Goal: Task Accomplishment & Management: Manage account settings

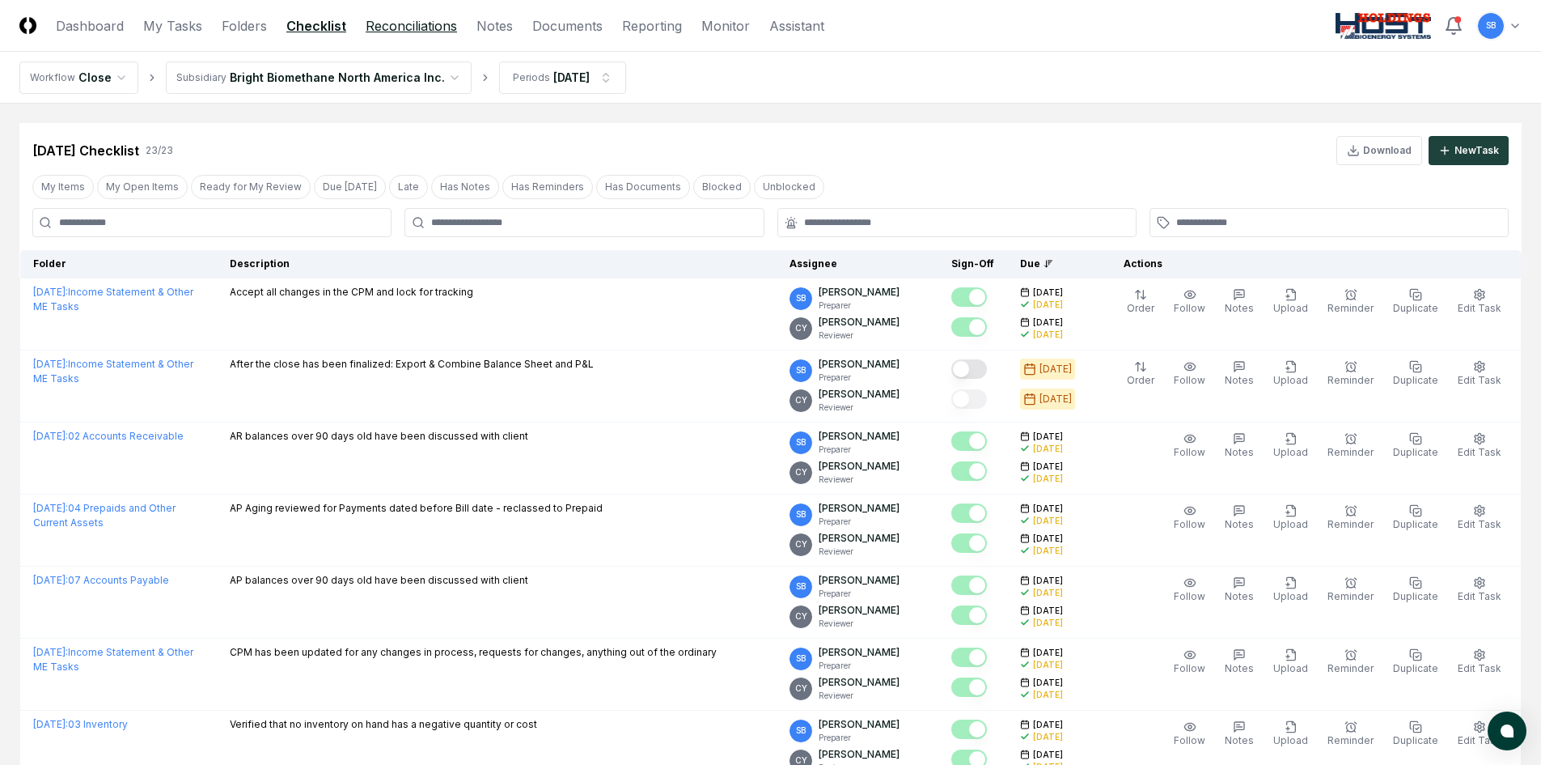
click at [436, 30] on link "Reconciliations" at bounding box center [411, 25] width 91 height 19
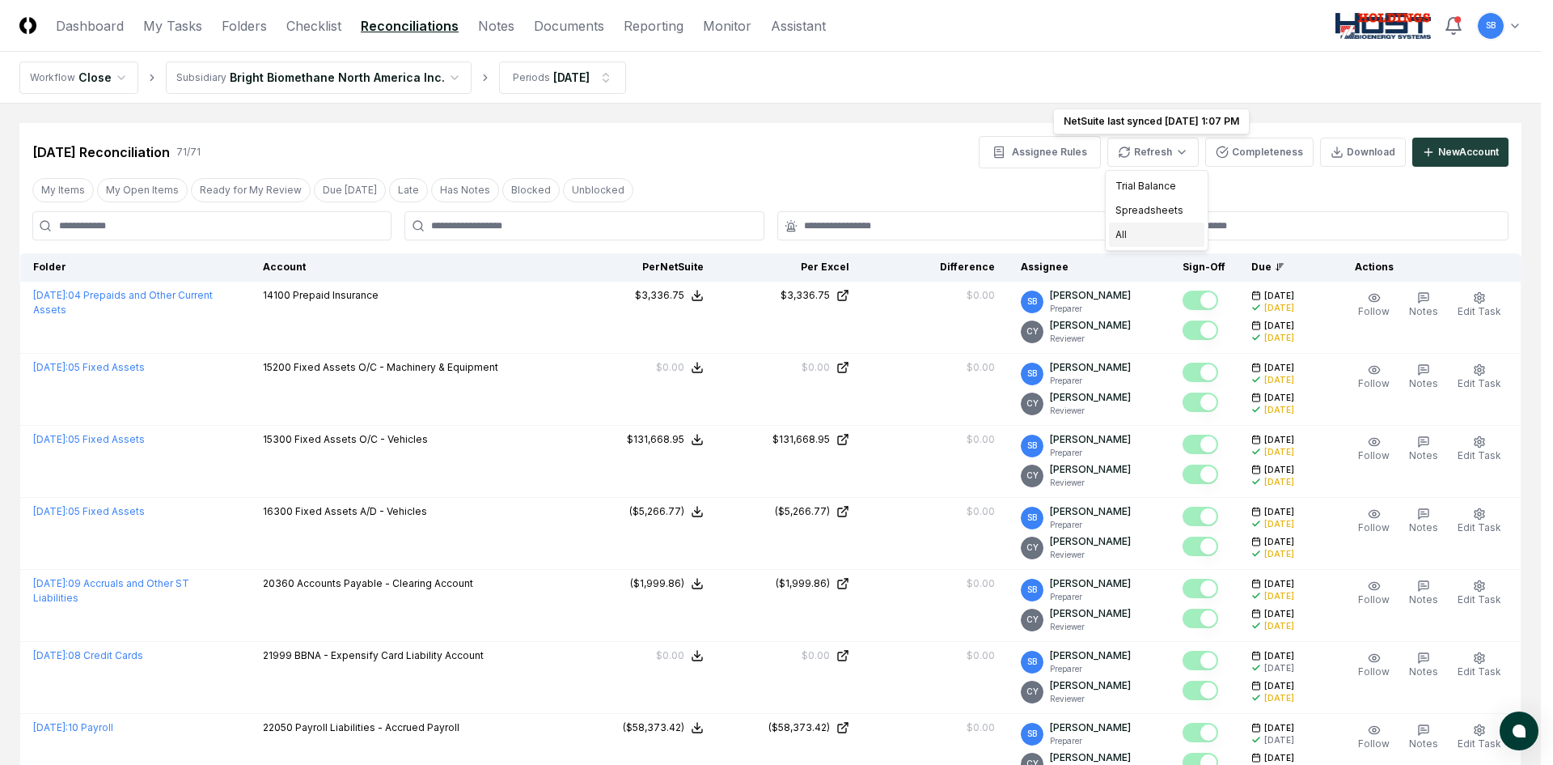
click at [1155, 237] on div "All" at bounding box center [1156, 235] width 95 height 24
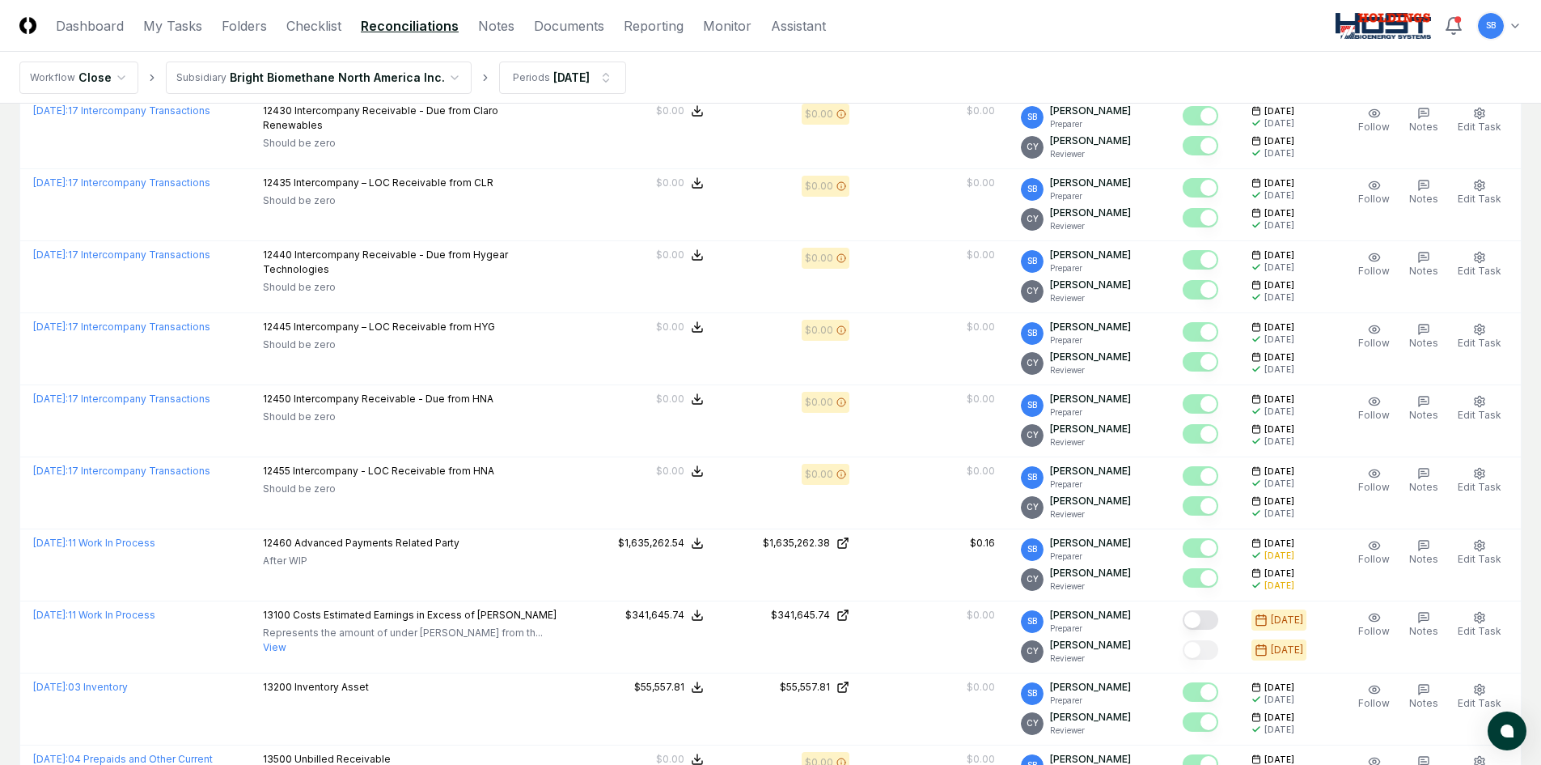
scroll to position [1699, 0]
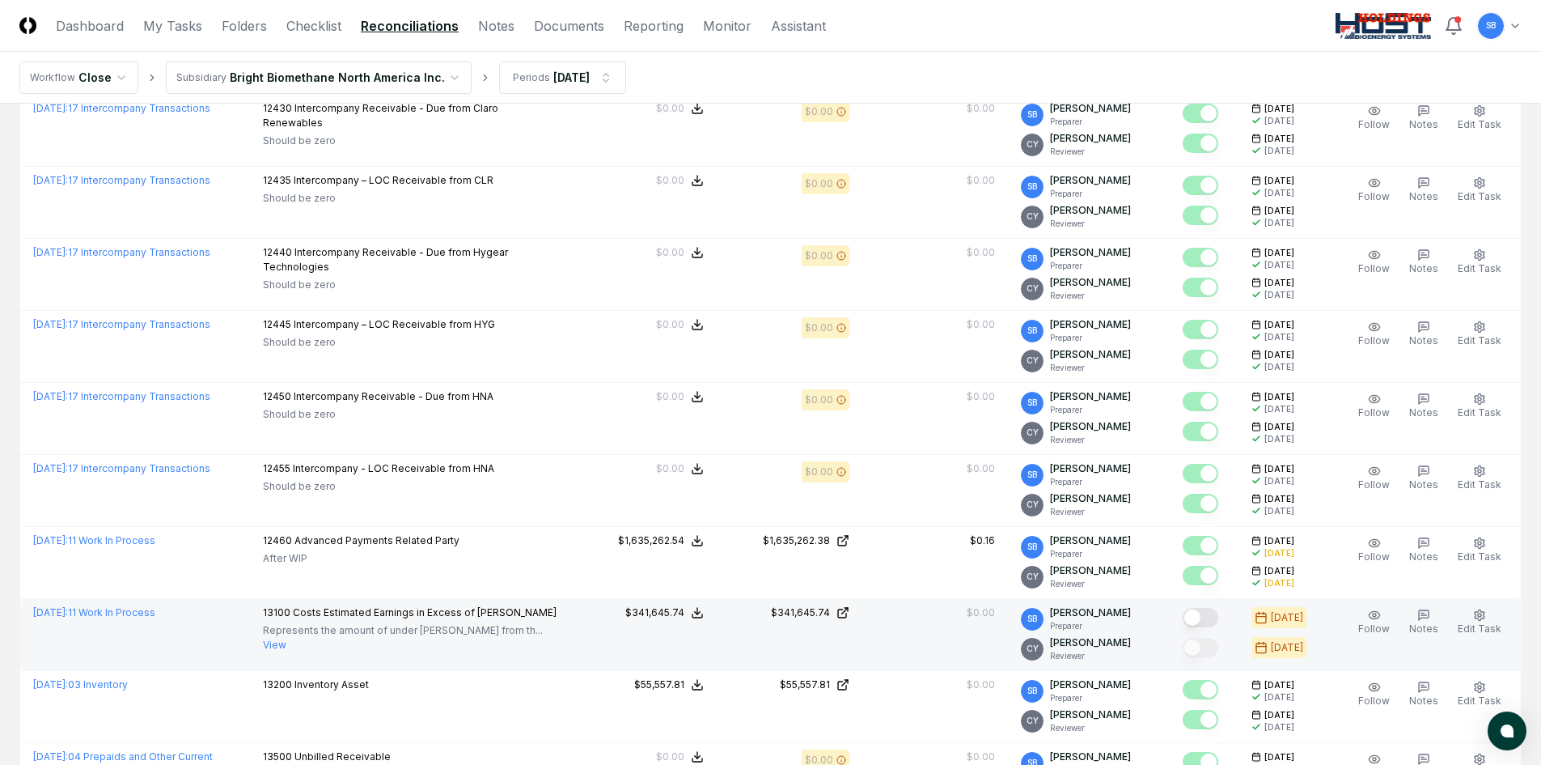
click at [1219, 617] on button "Mark complete" at bounding box center [1201, 617] width 36 height 19
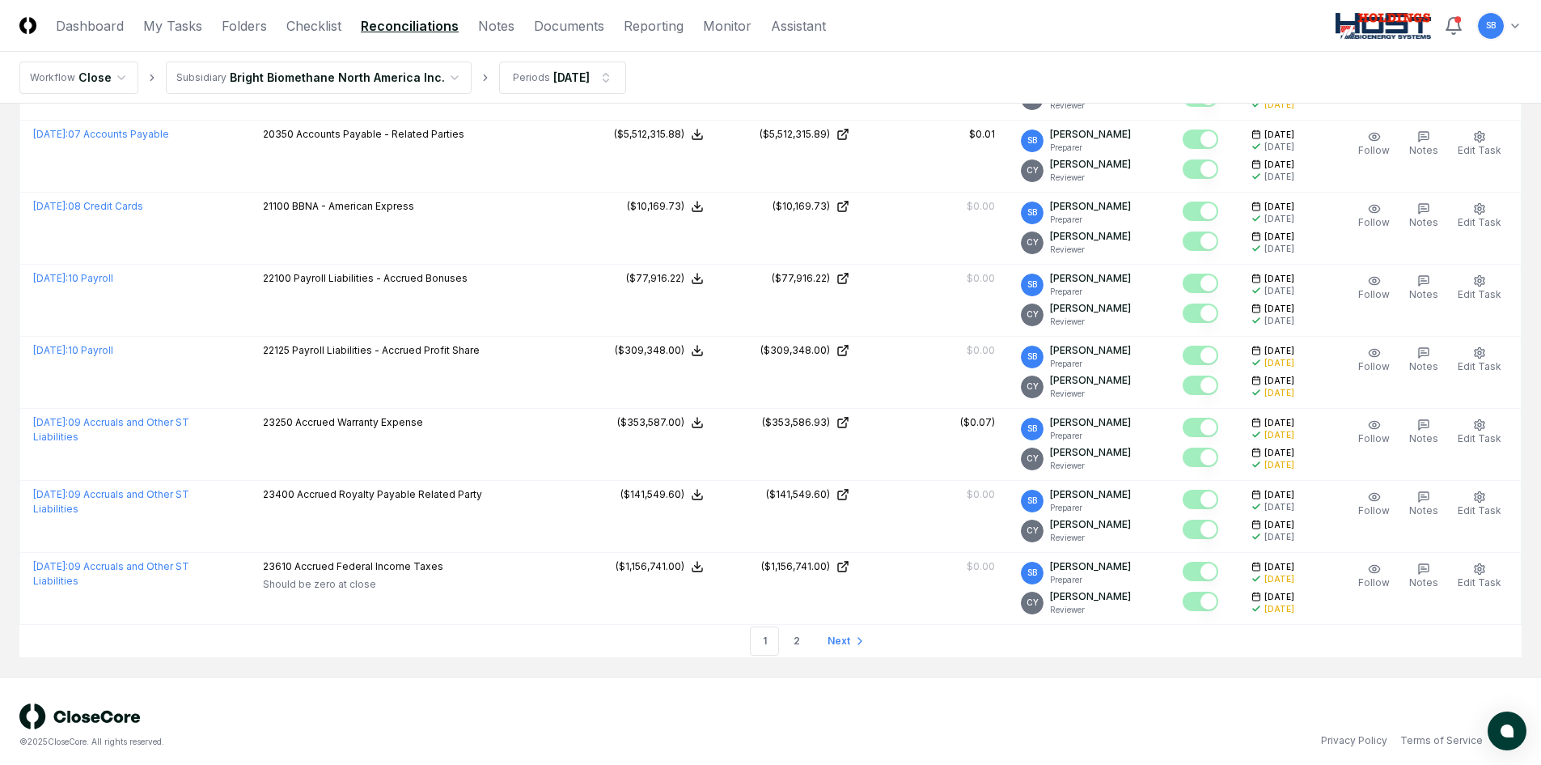
scroll to position [3266, 0]
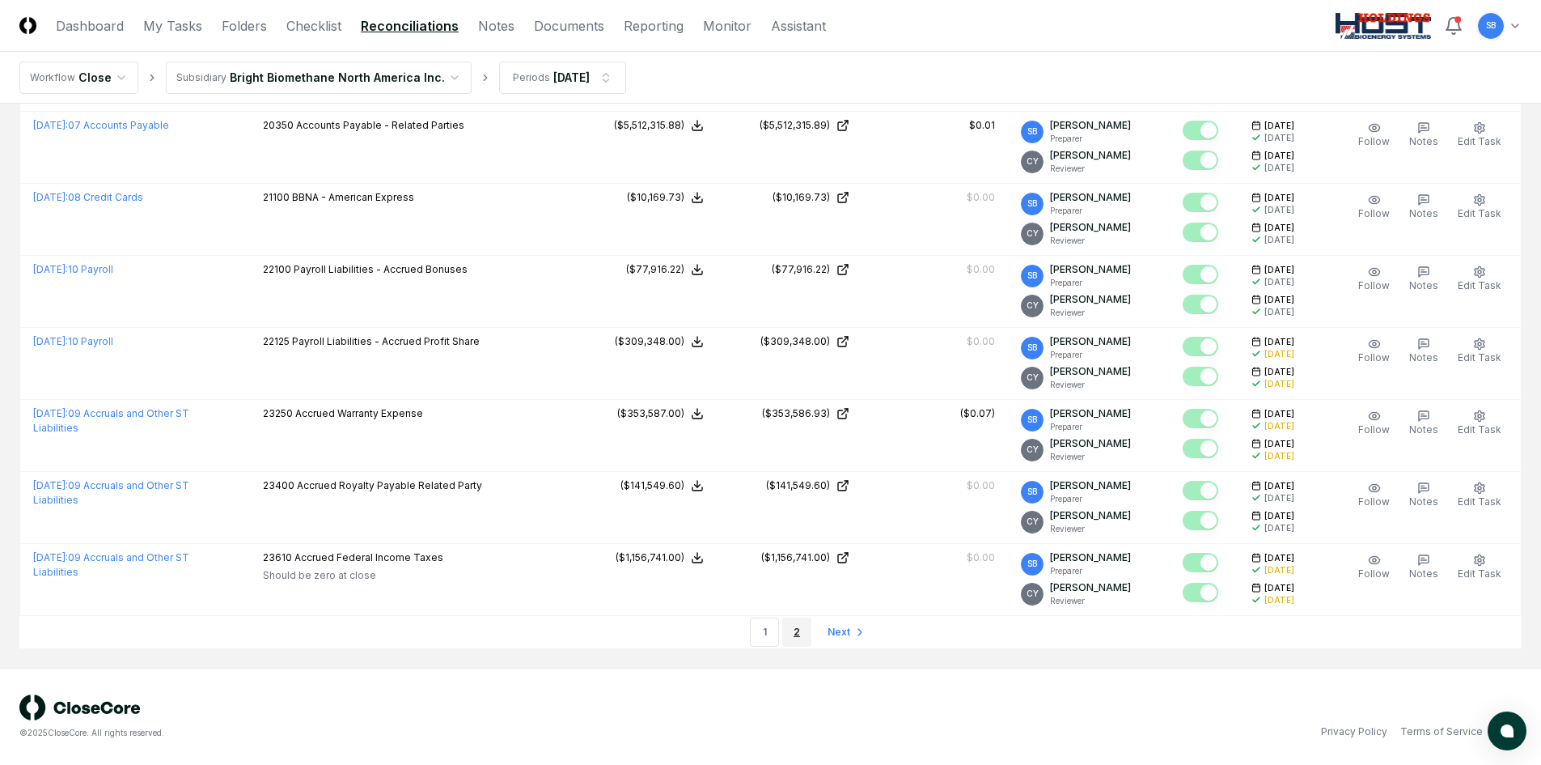
click at [794, 634] on link "2" at bounding box center [796, 631] width 29 height 29
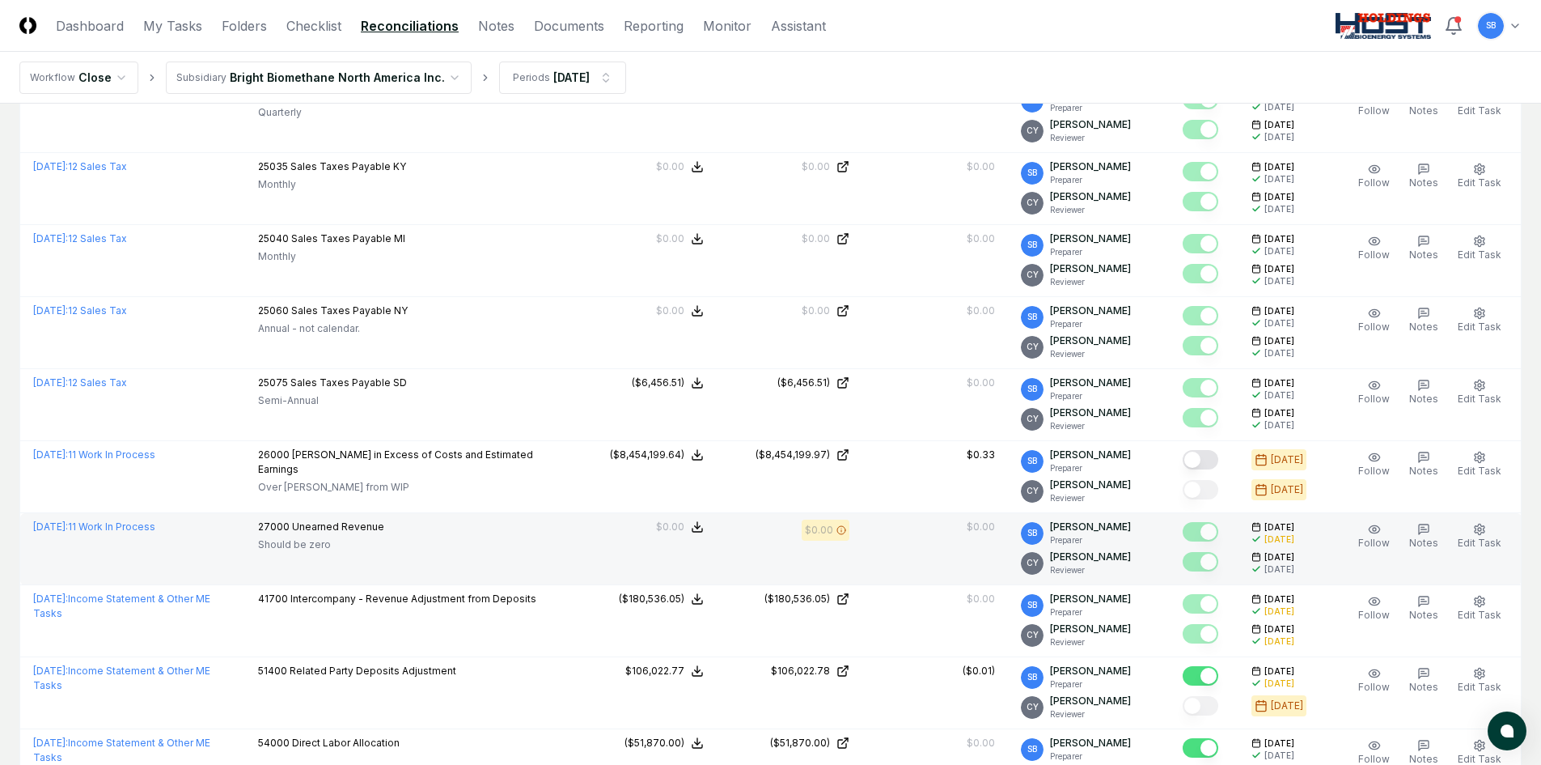
scroll to position [647, 0]
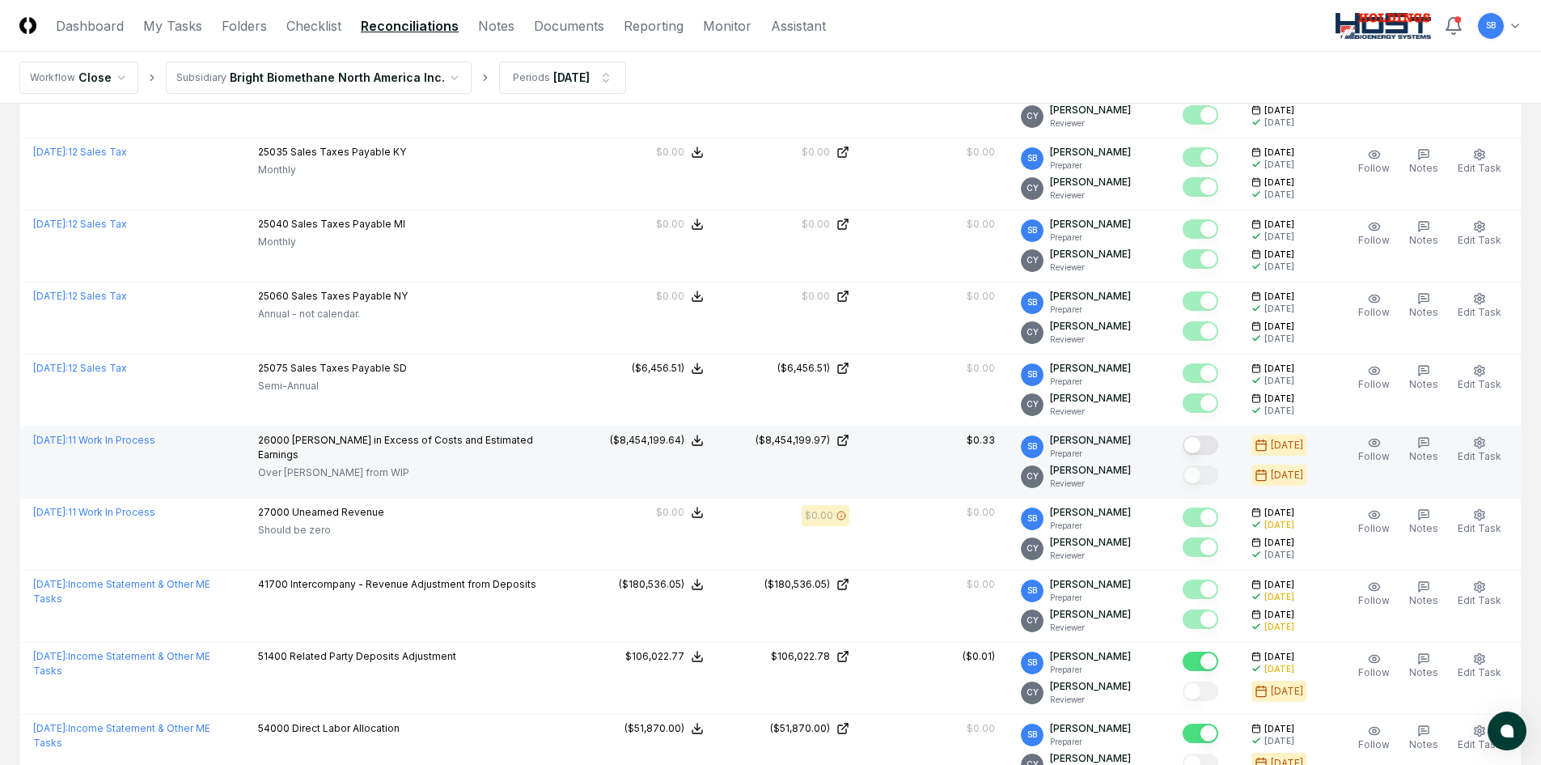
click at [1210, 447] on button "Mark complete" at bounding box center [1201, 444] width 36 height 19
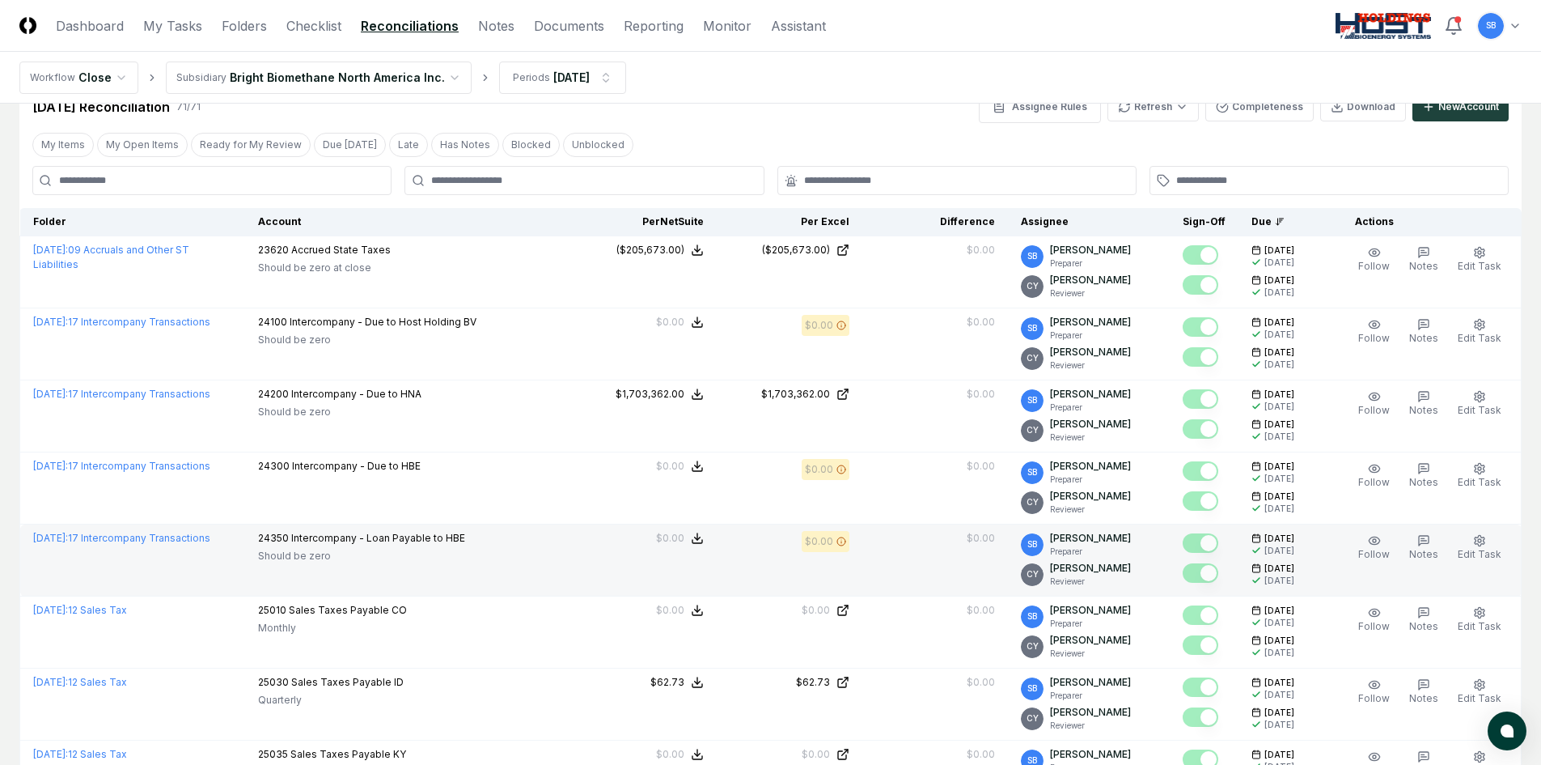
scroll to position [0, 0]
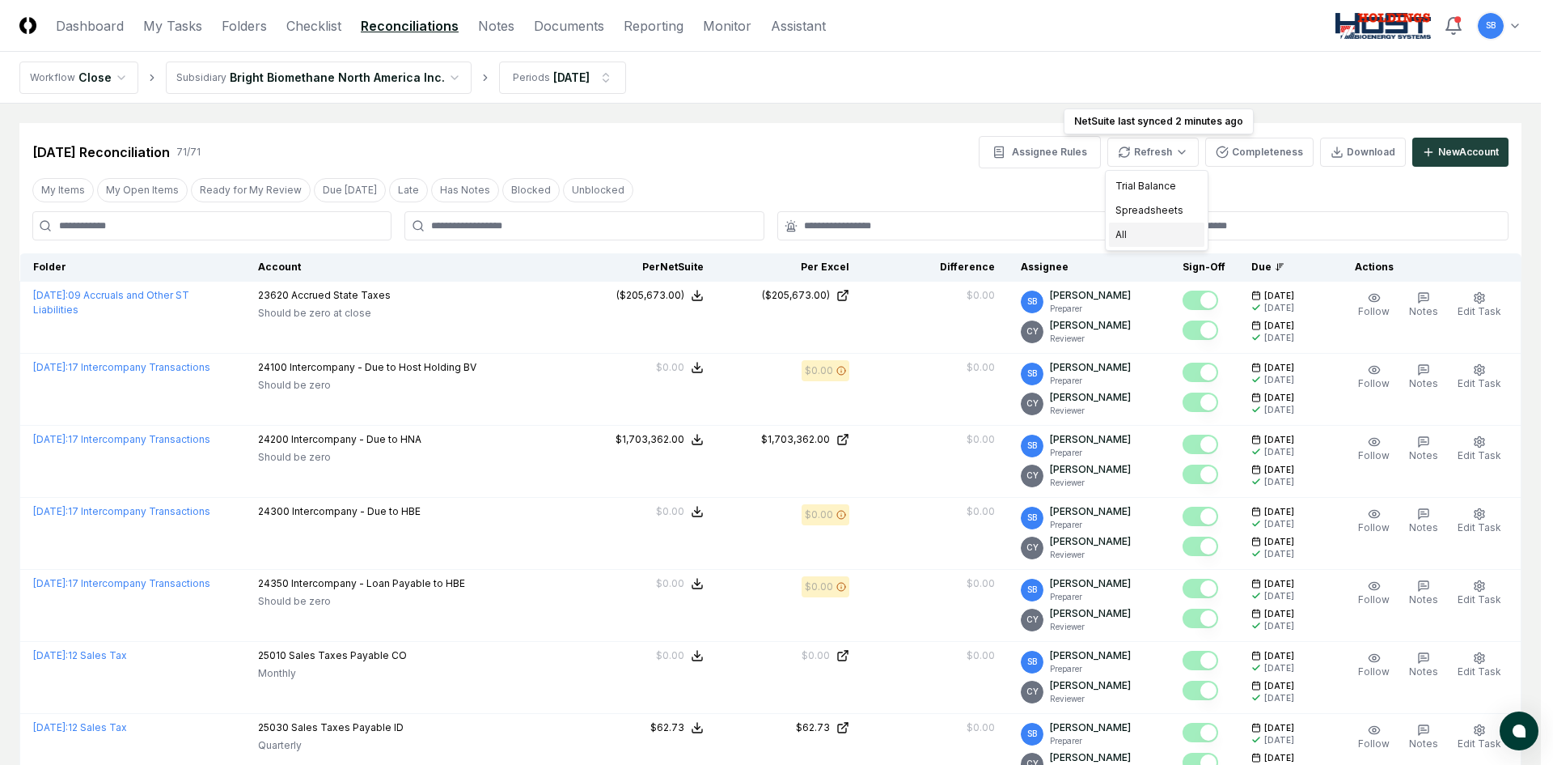
click at [1146, 235] on div "All" at bounding box center [1156, 235] width 95 height 24
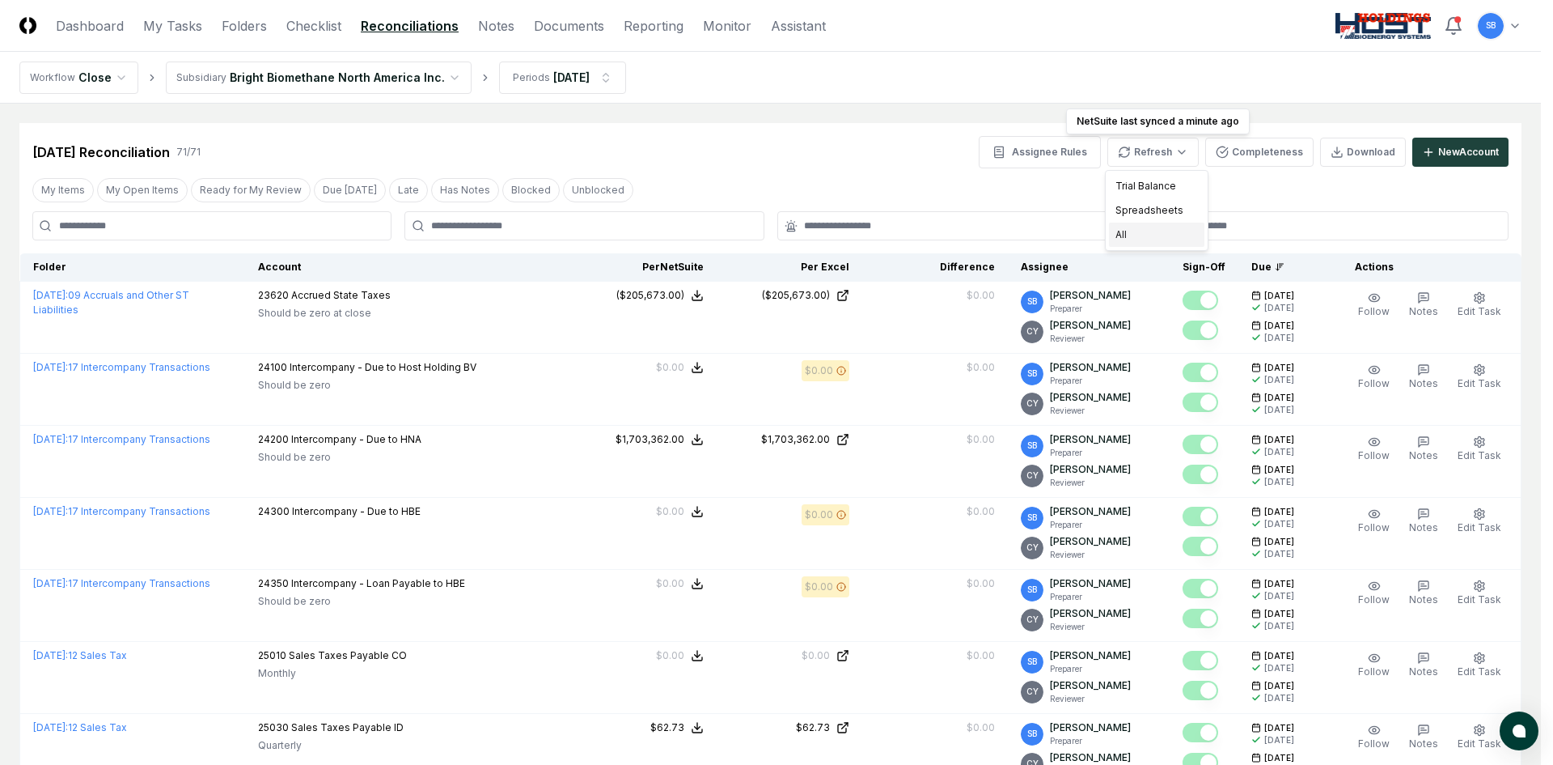
click at [1158, 238] on div "All" at bounding box center [1156, 235] width 95 height 24
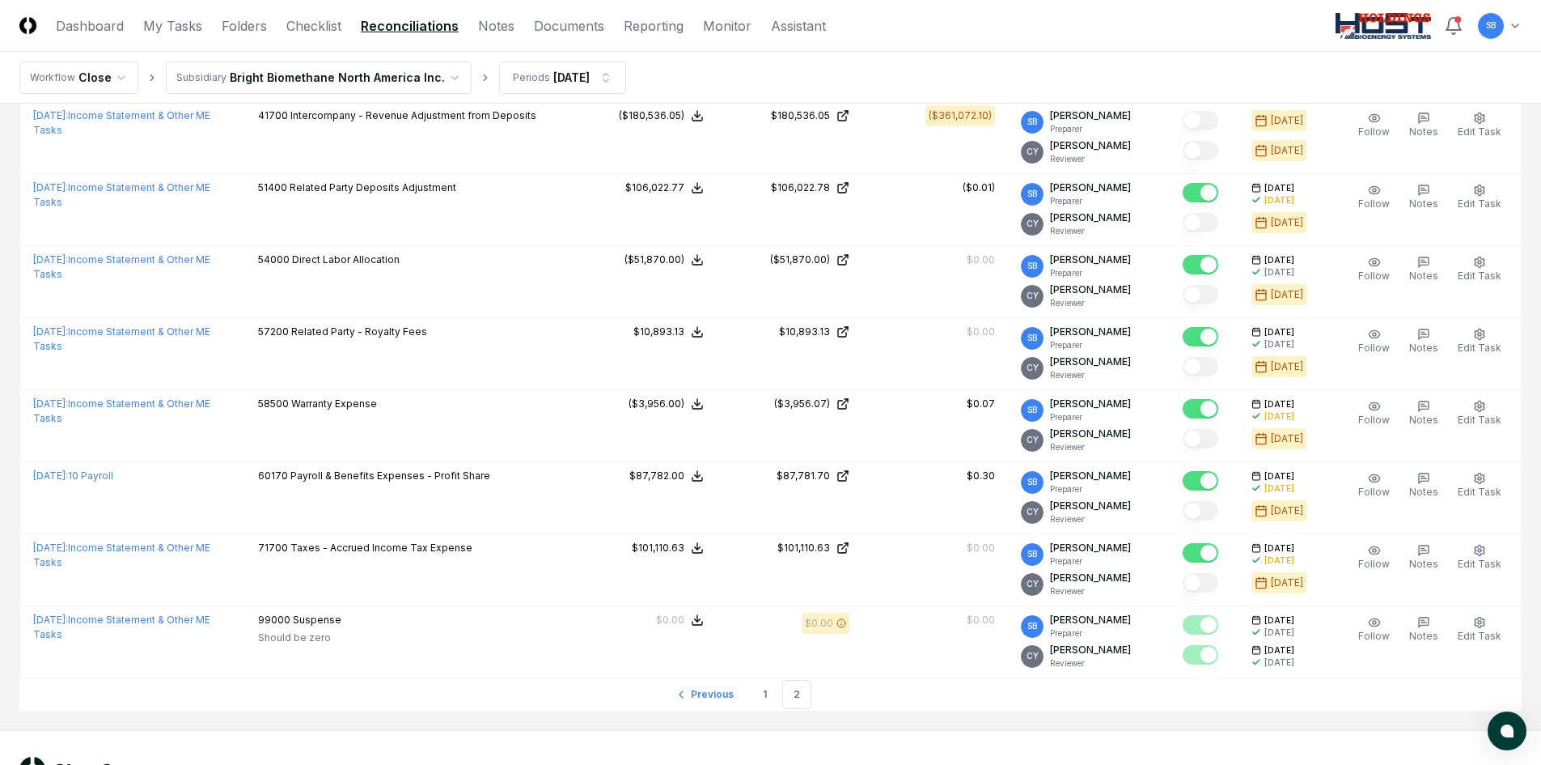
scroll to position [1016, 0]
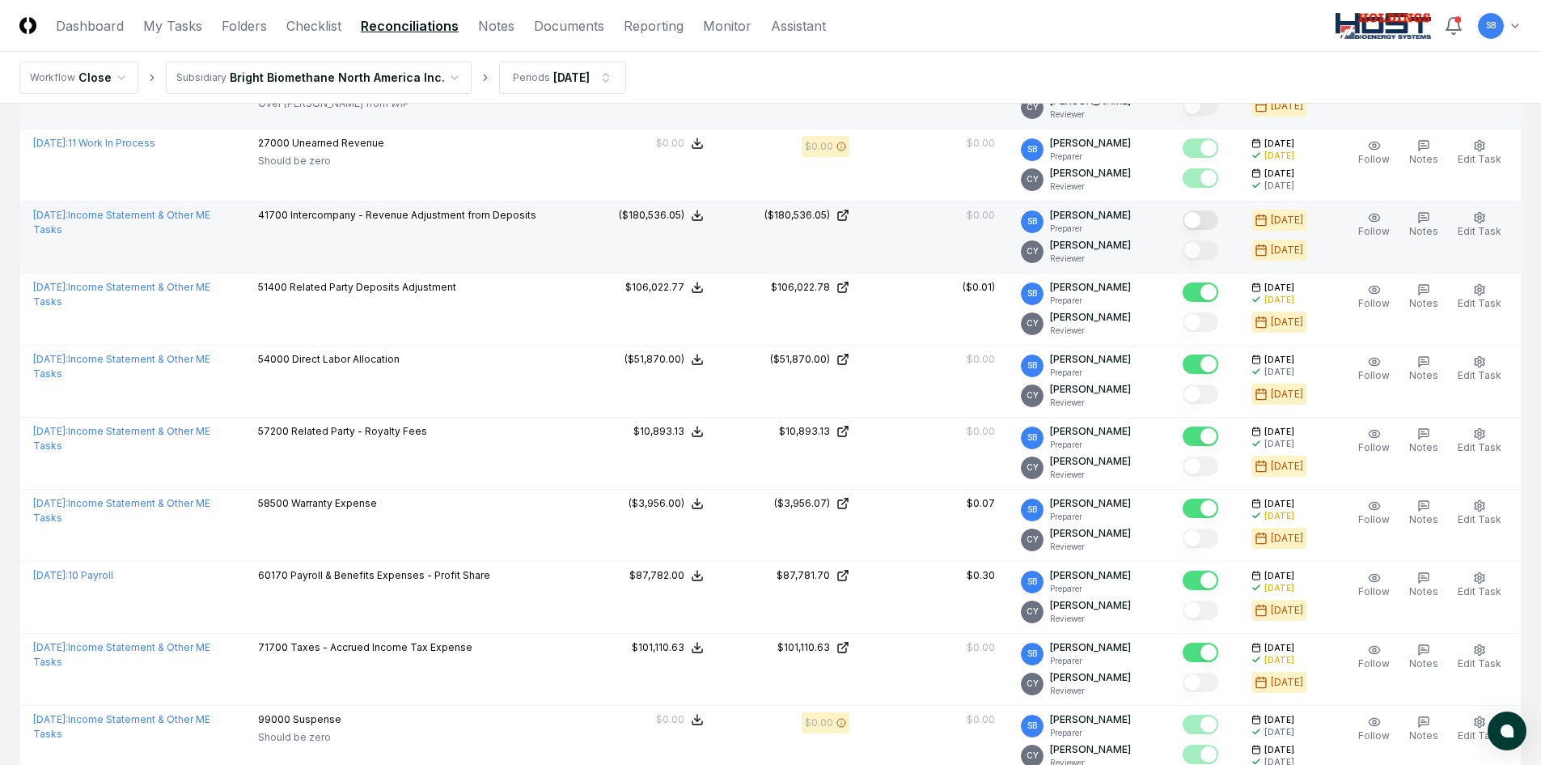
click at [1211, 219] on button "Mark complete" at bounding box center [1201, 219] width 36 height 19
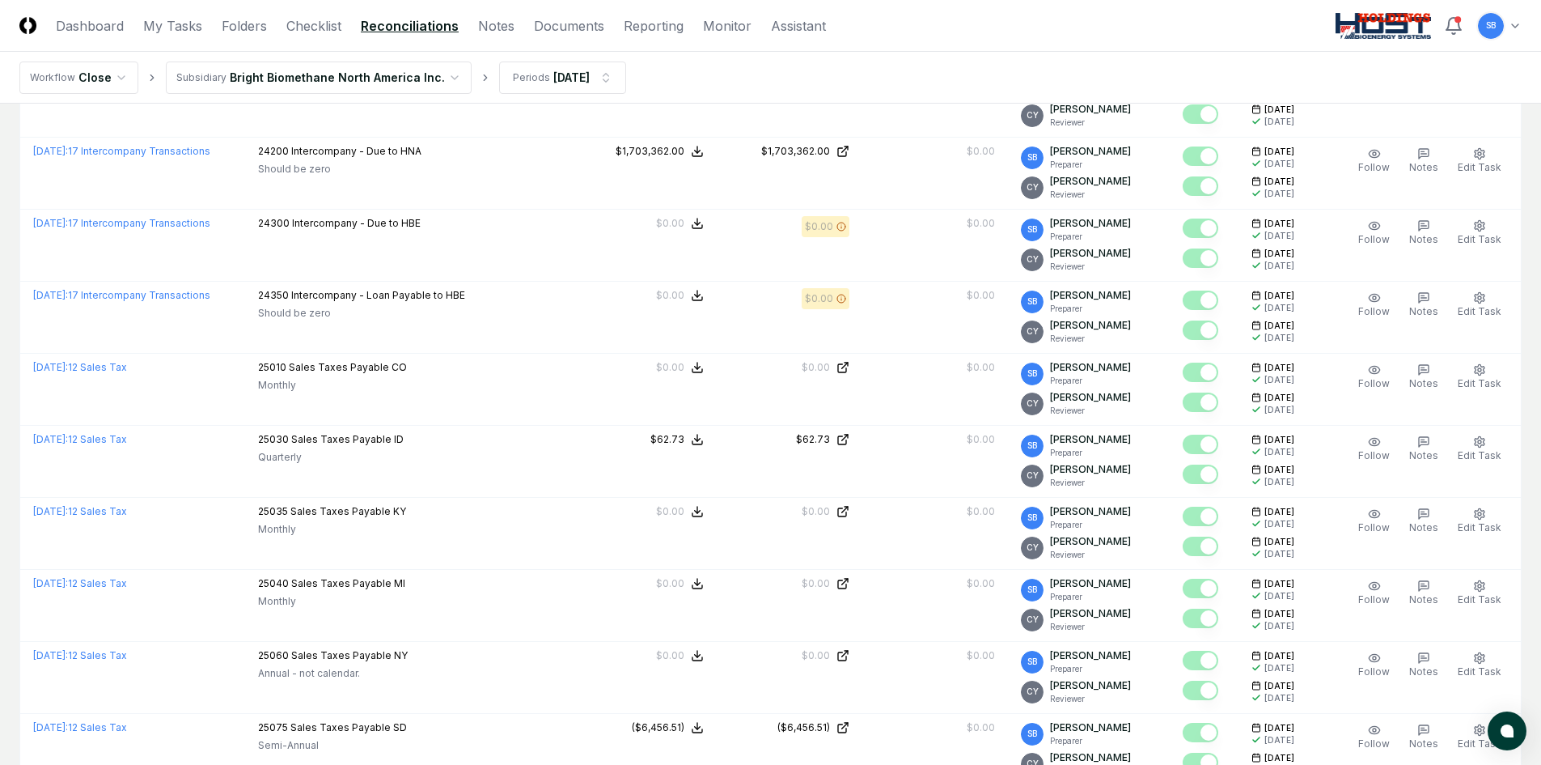
scroll to position [0, 0]
